Goal: Navigation & Orientation: Go to known website

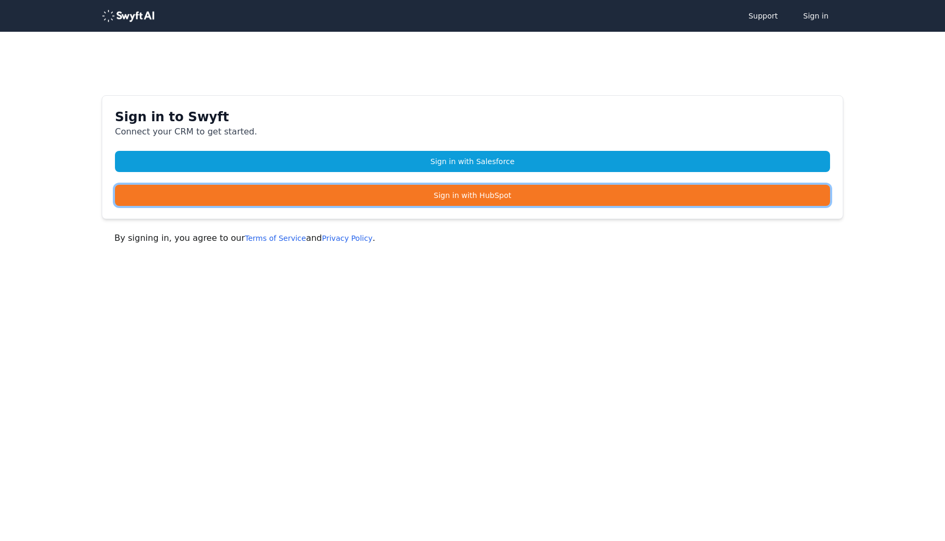
click at [404, 194] on link "Sign in with HubSpot" at bounding box center [472, 195] width 715 height 21
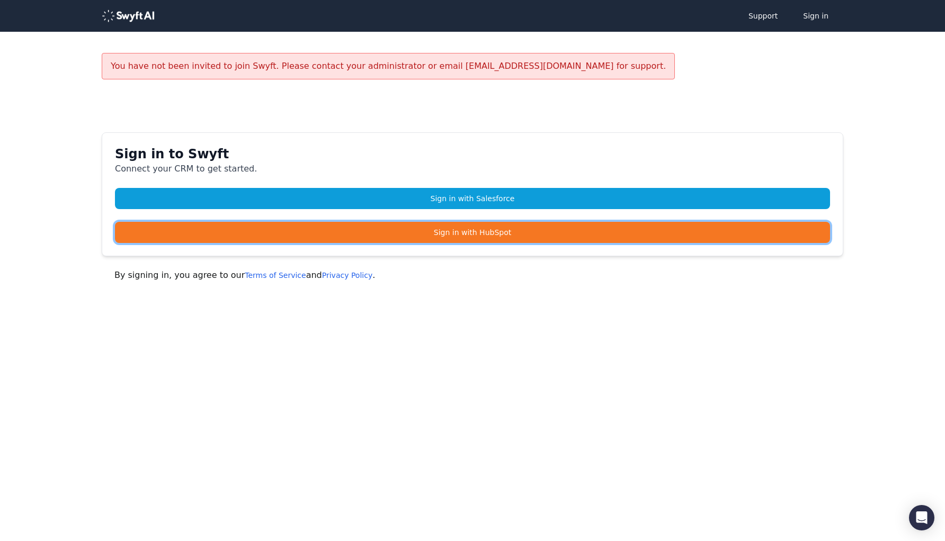
click at [432, 232] on link "Sign in with HubSpot" at bounding box center [472, 232] width 715 height 21
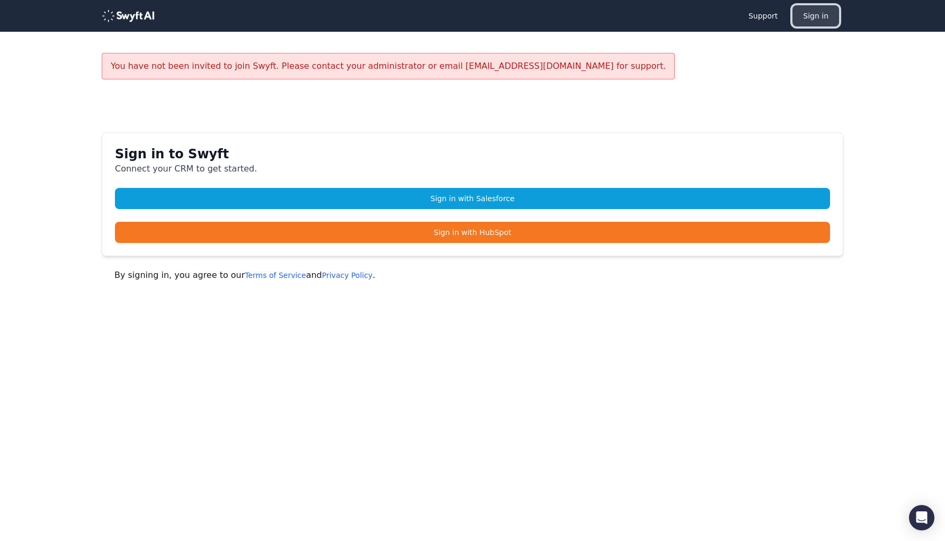
click at [836, 22] on button "Sign in" at bounding box center [815, 15] width 47 height 21
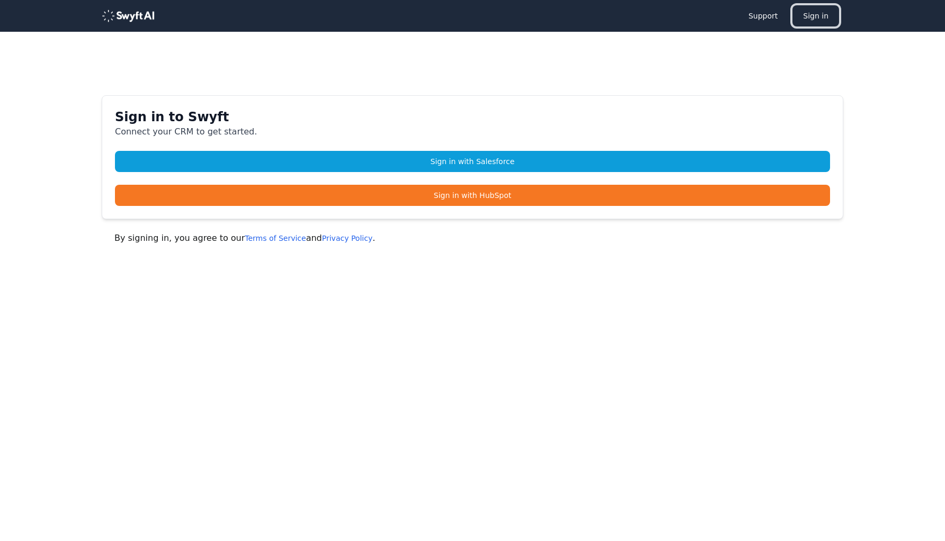
click at [815, 17] on button "Sign in" at bounding box center [815, 15] width 47 height 21
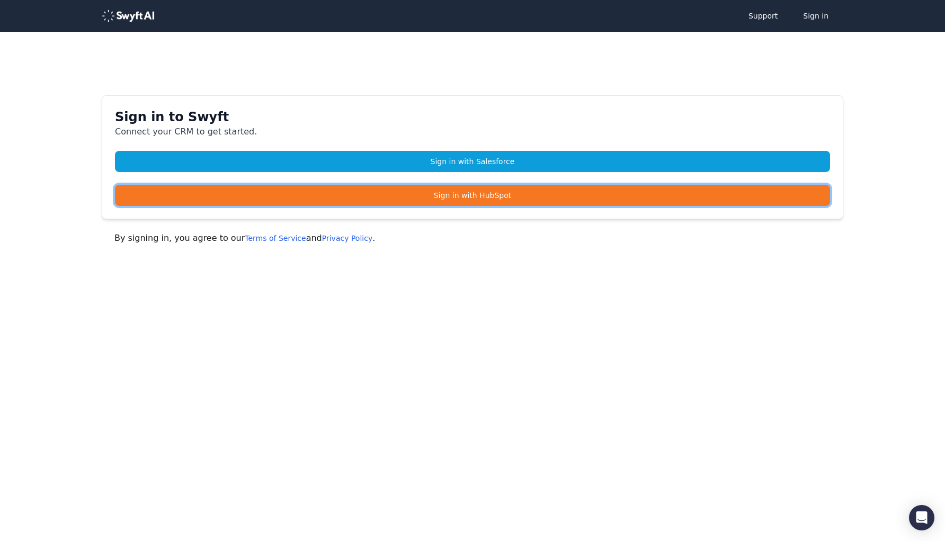
click at [397, 195] on link "Sign in with HubSpot" at bounding box center [472, 195] width 715 height 21
